Goal: Task Accomplishment & Management: Use online tool/utility

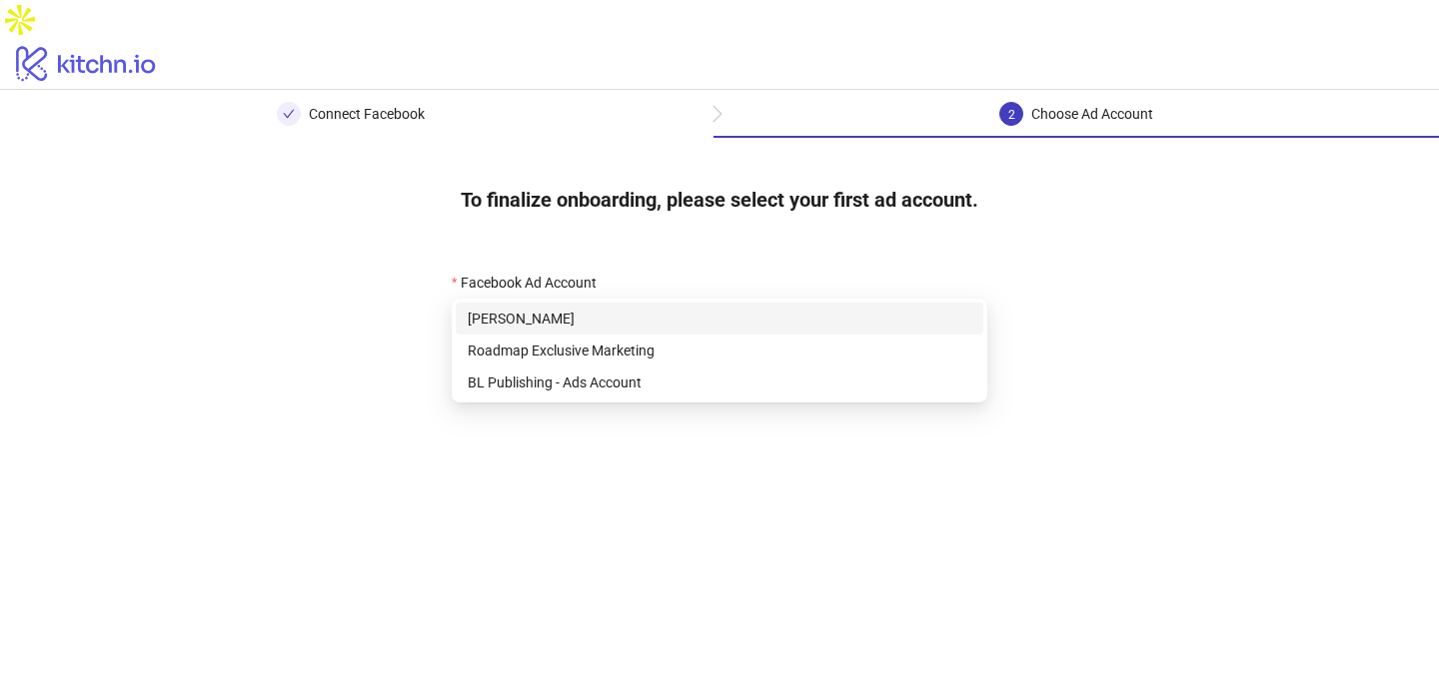
click at [536, 302] on div at bounding box center [720, 318] width 536 height 32
click at [592, 381] on div "BL Publishing - Ads Account" at bounding box center [720, 383] width 504 height 22
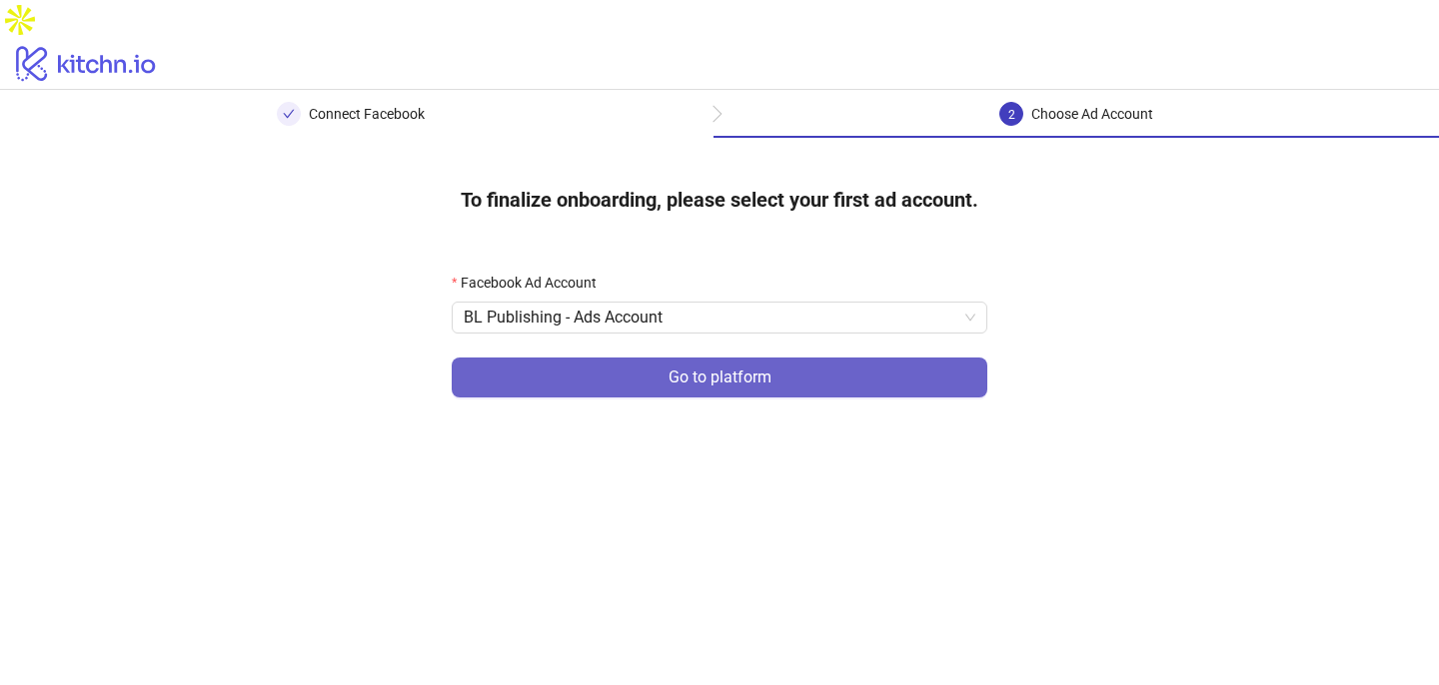
click at [634, 358] on button "Go to platform" at bounding box center [720, 378] width 536 height 40
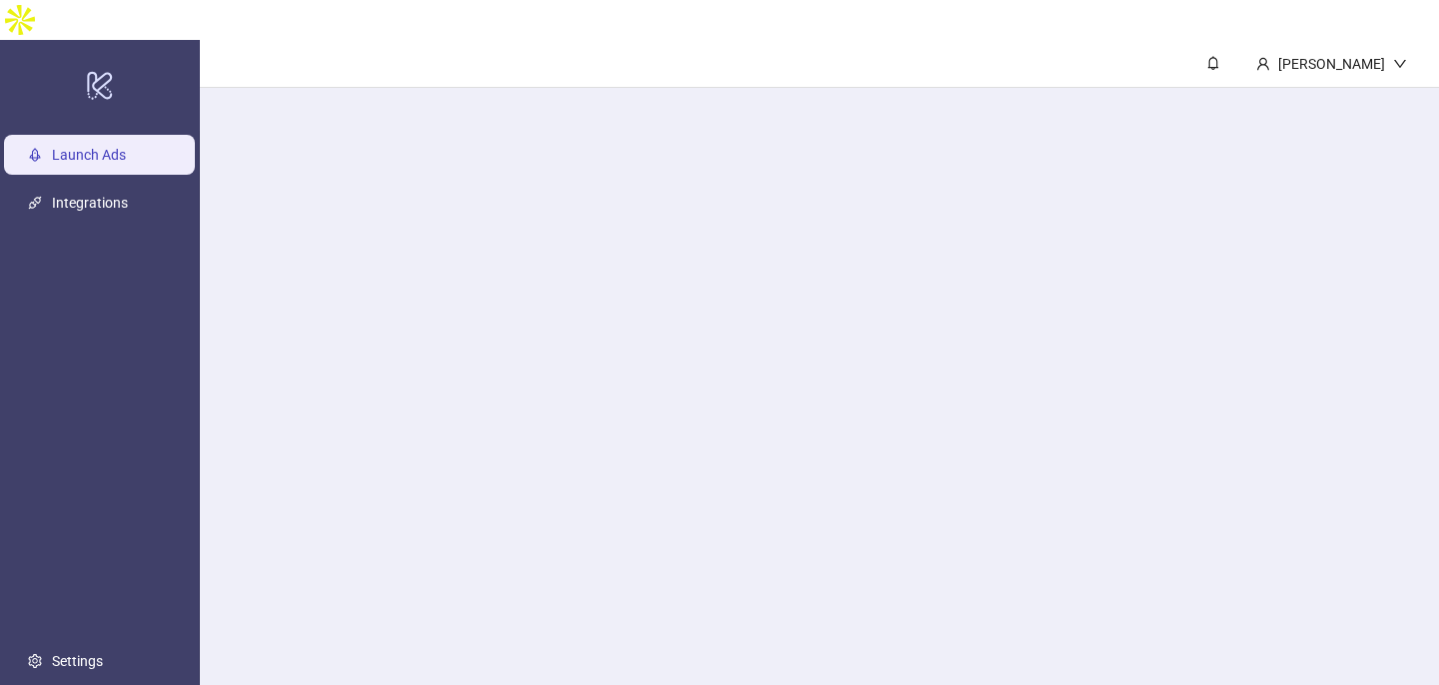
click at [518, 280] on main "Uma Nair" at bounding box center [819, 382] width 1239 height 685
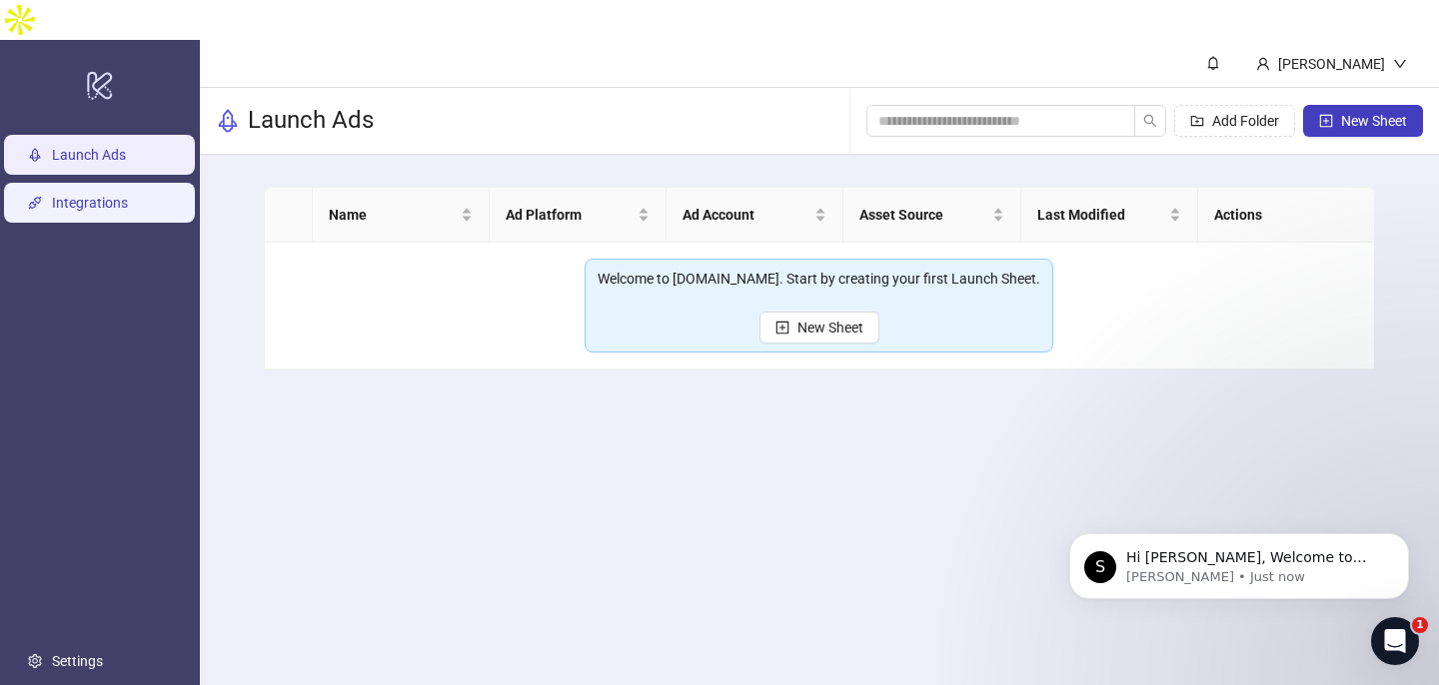
click at [83, 195] on link "Integrations" at bounding box center [90, 203] width 76 height 16
